Goal: Information Seeking & Learning: Learn about a topic

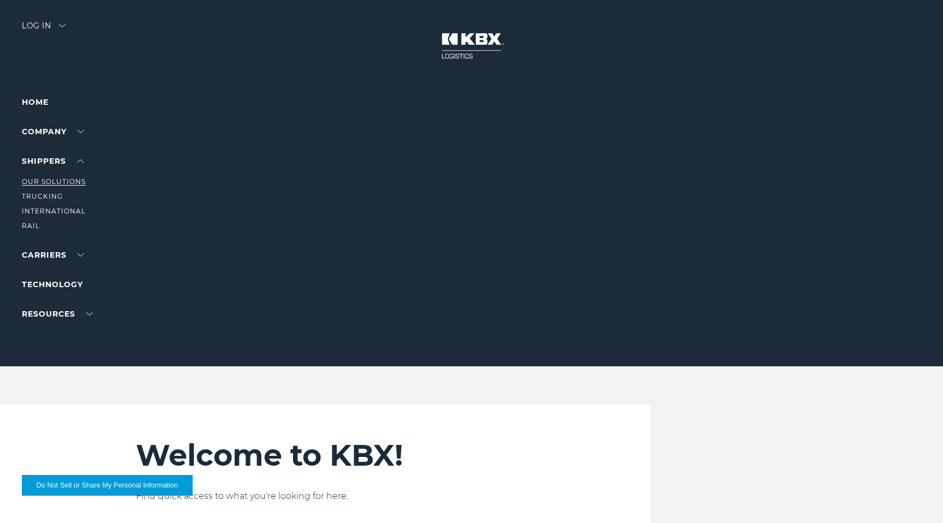
click at [42, 183] on link "Our Solutions" at bounding box center [54, 181] width 64 height 8
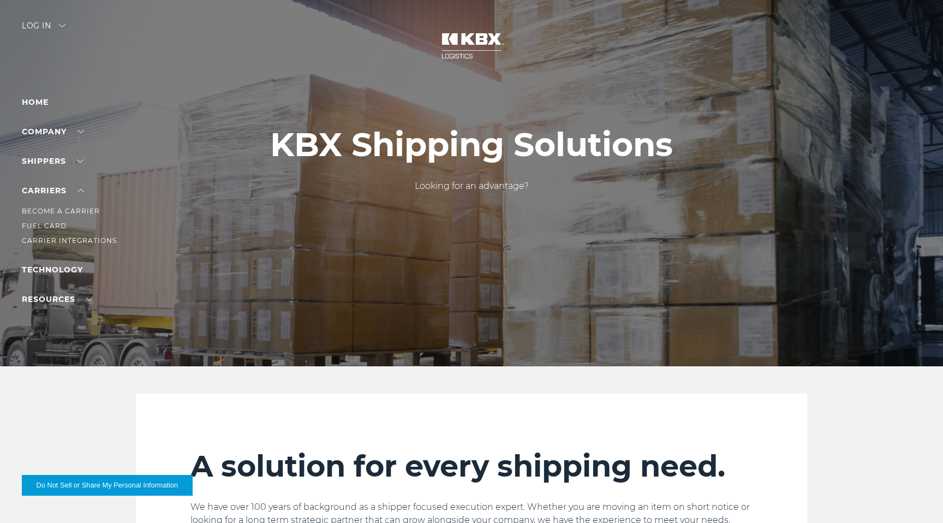
click at [43, 218] on ul "Become a Carrier Fuel Card Carrier Integrations" at bounding box center [69, 222] width 95 height 50
click at [45, 212] on link "Become a Carrier" at bounding box center [61, 211] width 78 height 8
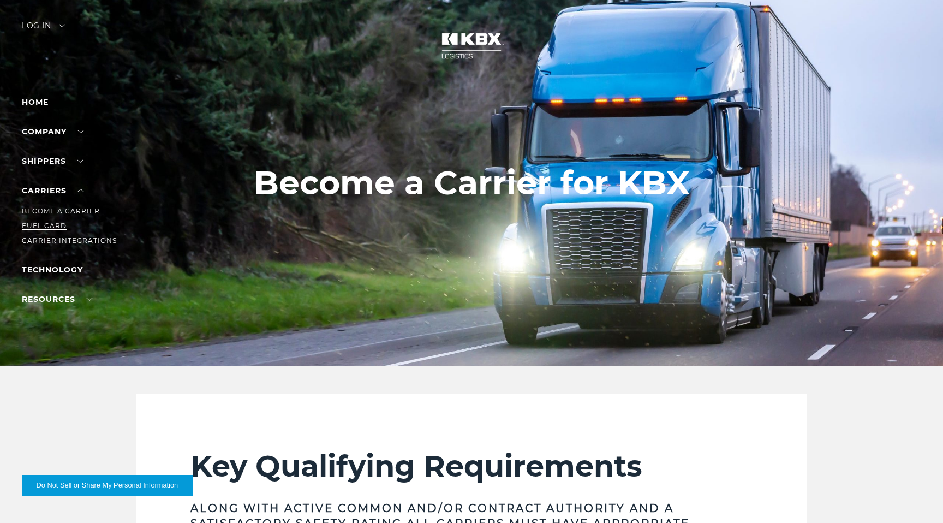
click at [40, 224] on link "Fuel Card" at bounding box center [44, 226] width 45 height 8
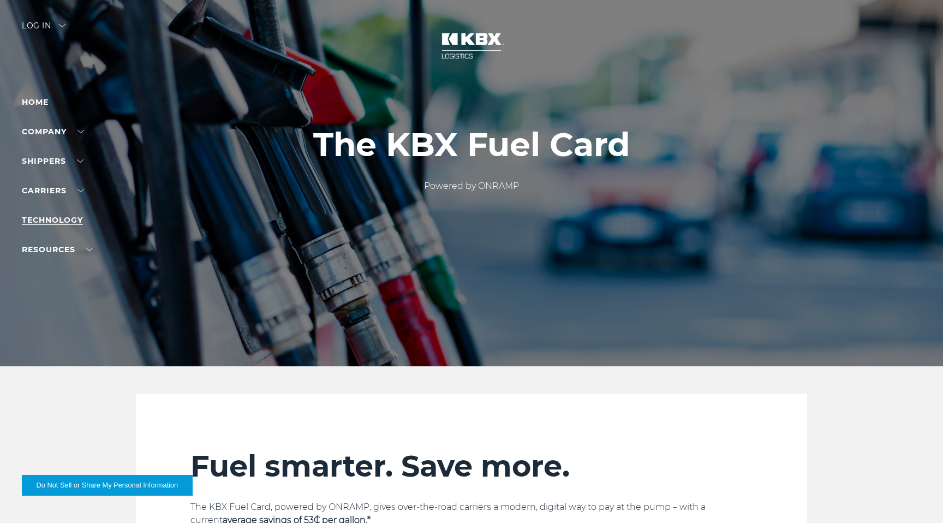
click at [45, 218] on link "Technology" at bounding box center [52, 220] width 61 height 10
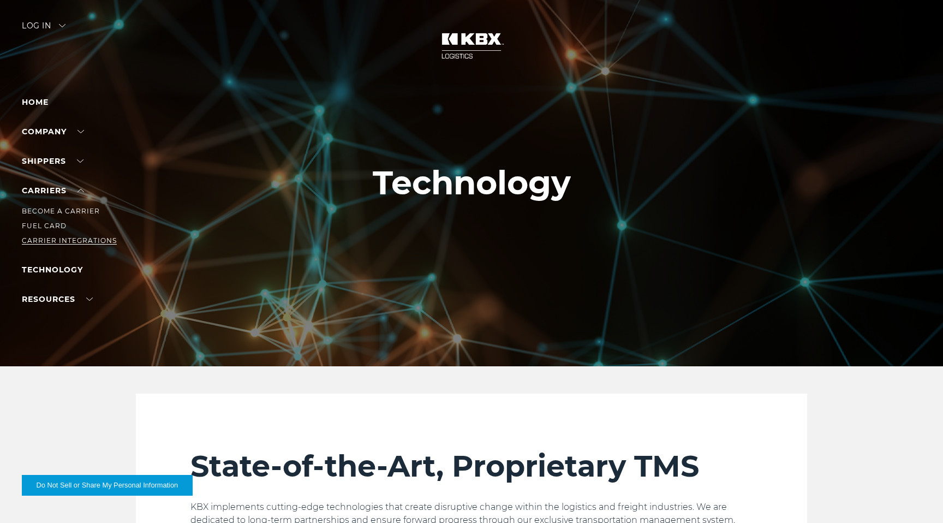
click at [42, 238] on link "Carrier Integrations" at bounding box center [69, 240] width 95 height 8
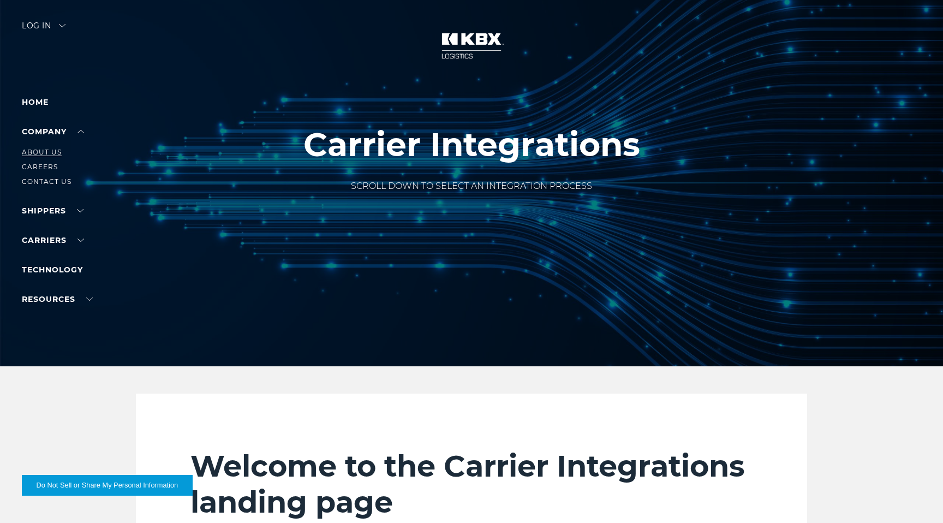
click at [39, 153] on link "About Us" at bounding box center [42, 152] width 40 height 8
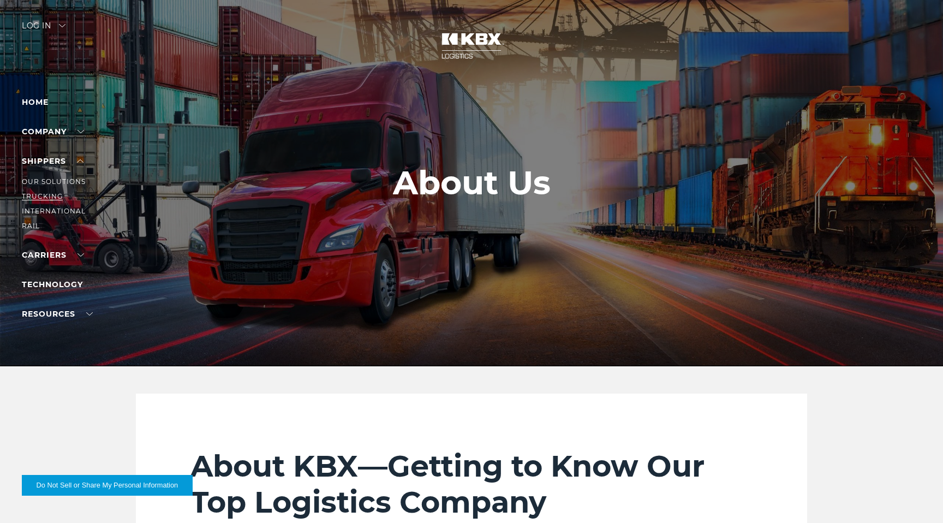
click at [41, 193] on link "Trucking" at bounding box center [42, 196] width 41 height 8
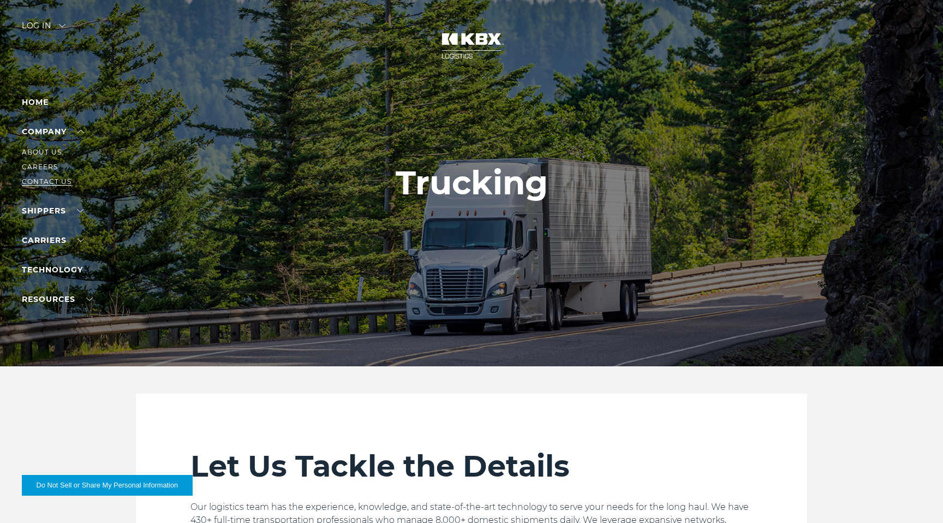
click at [39, 180] on link "Contact Us" at bounding box center [47, 181] width 50 height 8
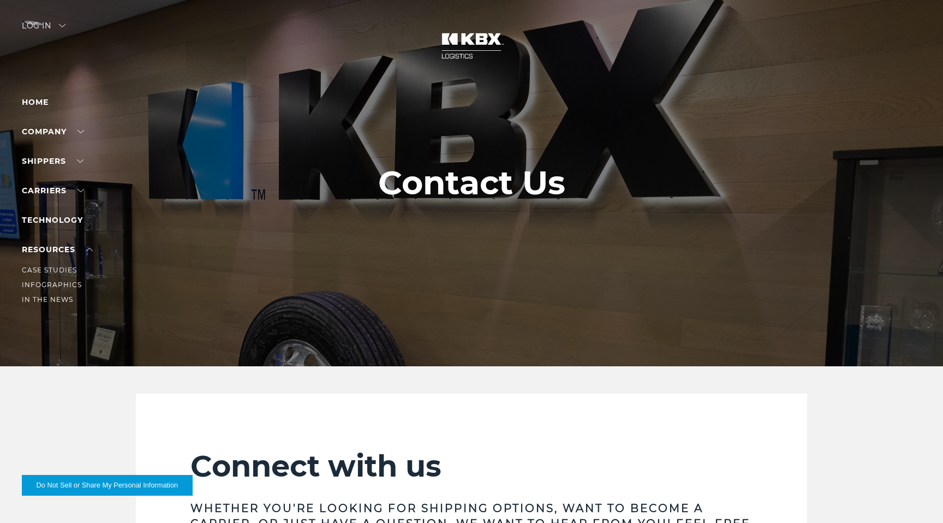
click at [50, 265] on li "Case Studies" at bounding box center [69, 270] width 95 height 12
click at [48, 269] on link "Case Studies" at bounding box center [49, 270] width 55 height 8
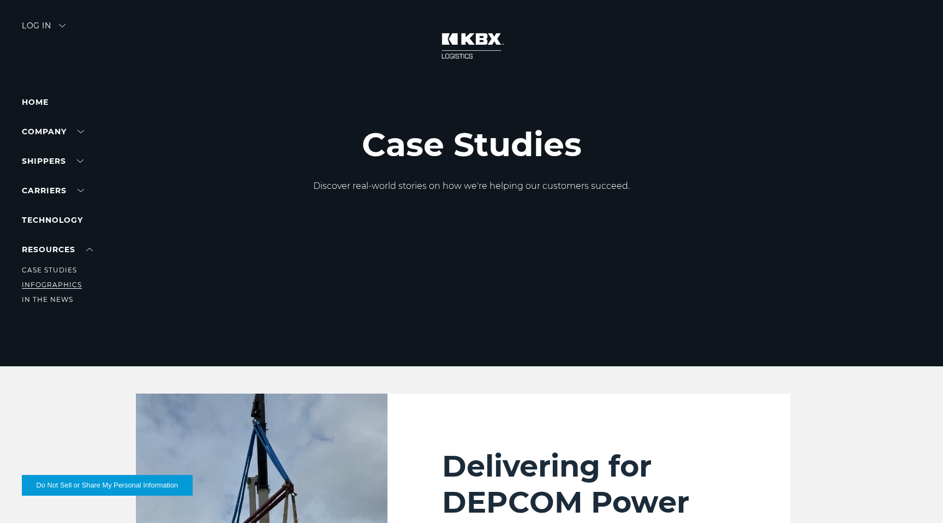
click at [55, 282] on link "Infographics" at bounding box center [52, 284] width 60 height 8
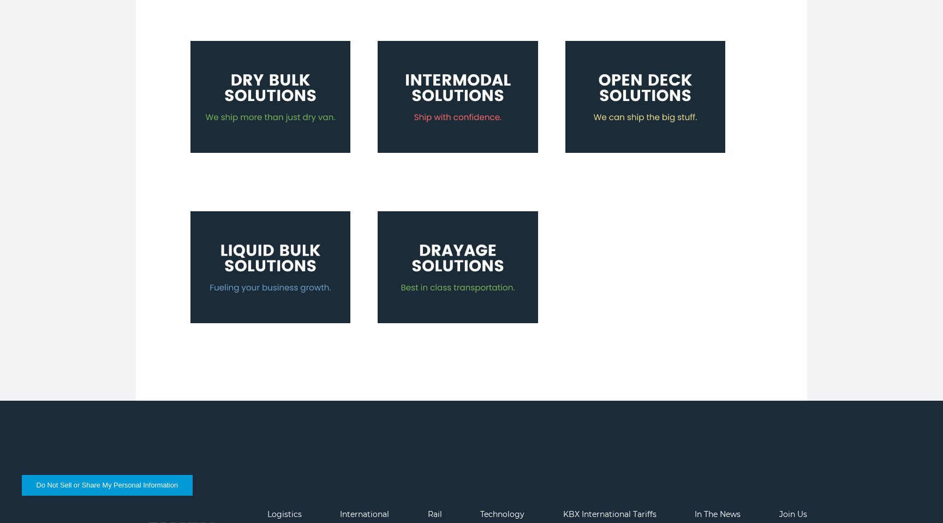
scroll to position [594, 0]
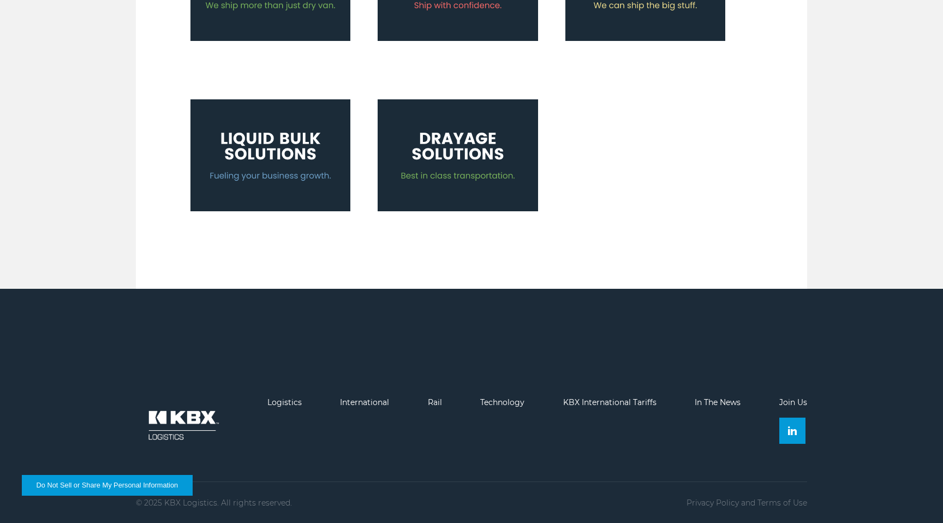
click at [263, 151] on img at bounding box center [270, 155] width 160 height 112
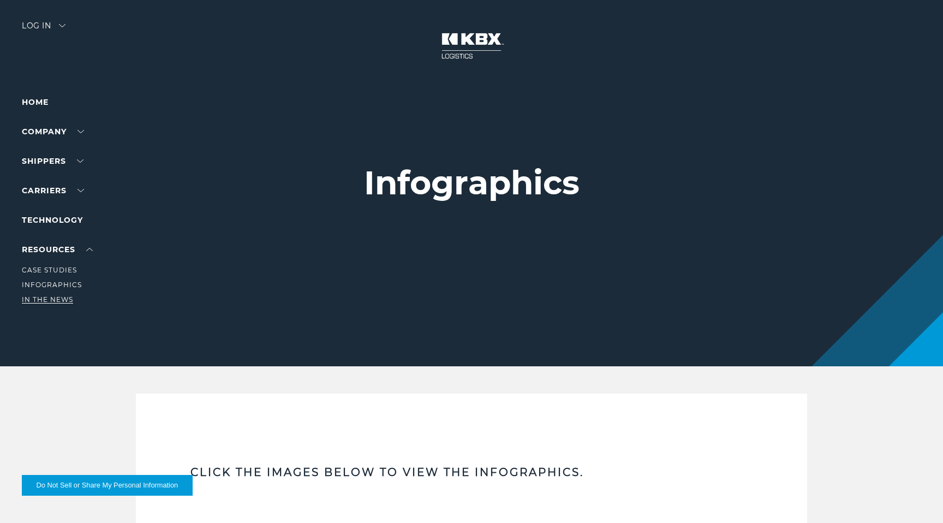
click at [51, 297] on link "In The News" at bounding box center [47, 299] width 51 height 8
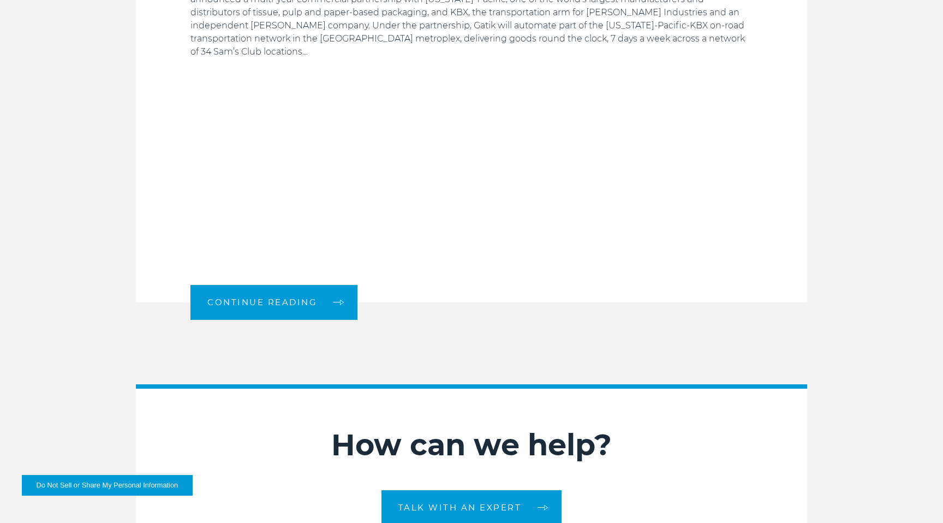
scroll to position [858, 0]
